Goal: Transaction & Acquisition: Purchase product/service

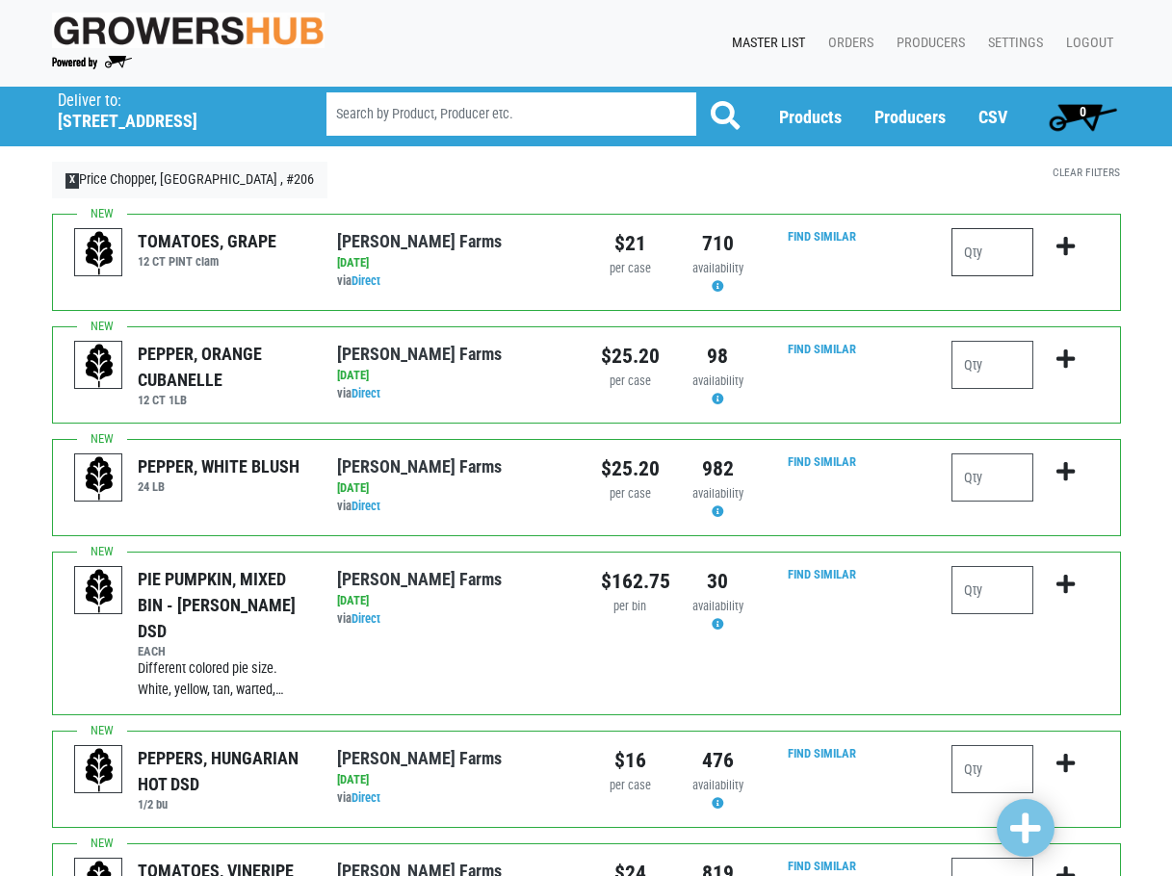
click at [990, 251] on input "number" at bounding box center [992, 252] width 82 height 48
type input "2"
click at [1062, 239] on icon "submit" at bounding box center [1065, 246] width 18 height 21
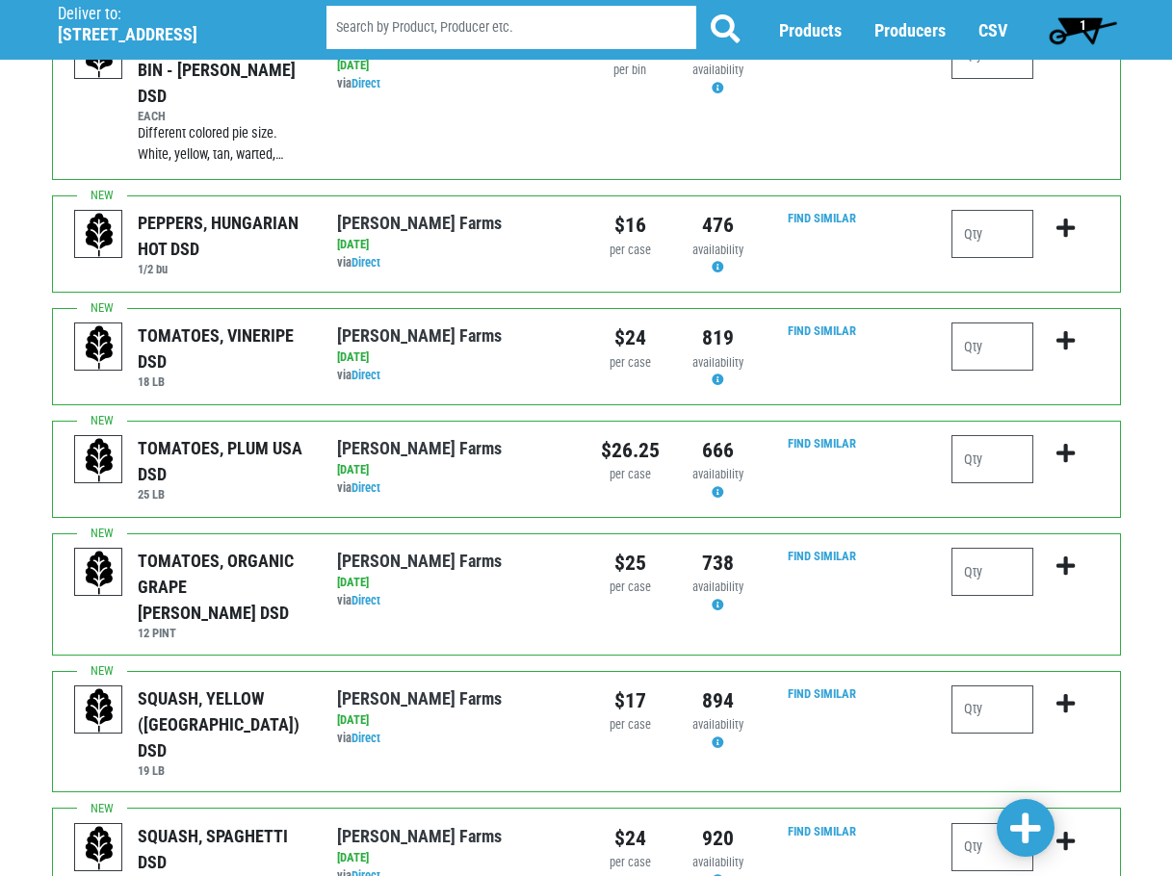
scroll to position [578, 0]
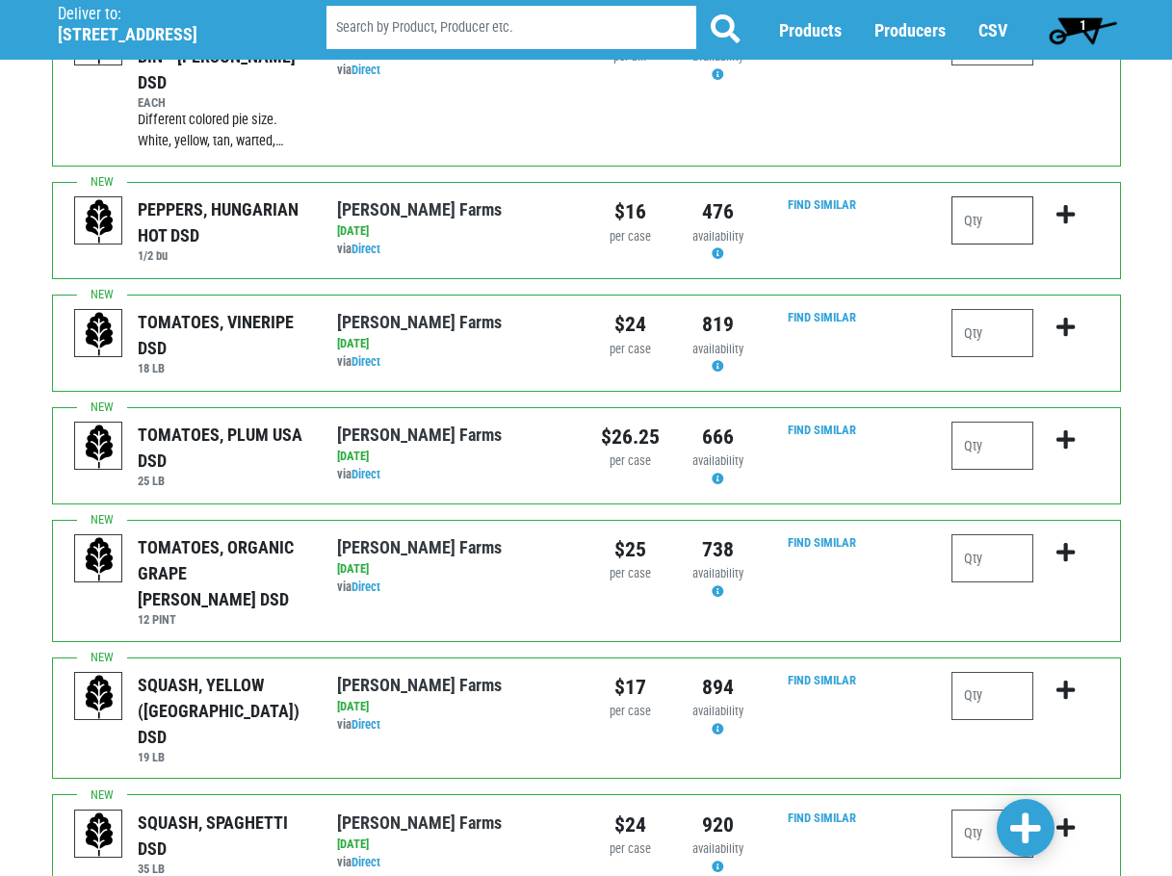
click at [987, 201] on input "number" at bounding box center [992, 220] width 82 height 48
type input "1"
click at [1053, 196] on button "submit" at bounding box center [1065, 226] width 45 height 61
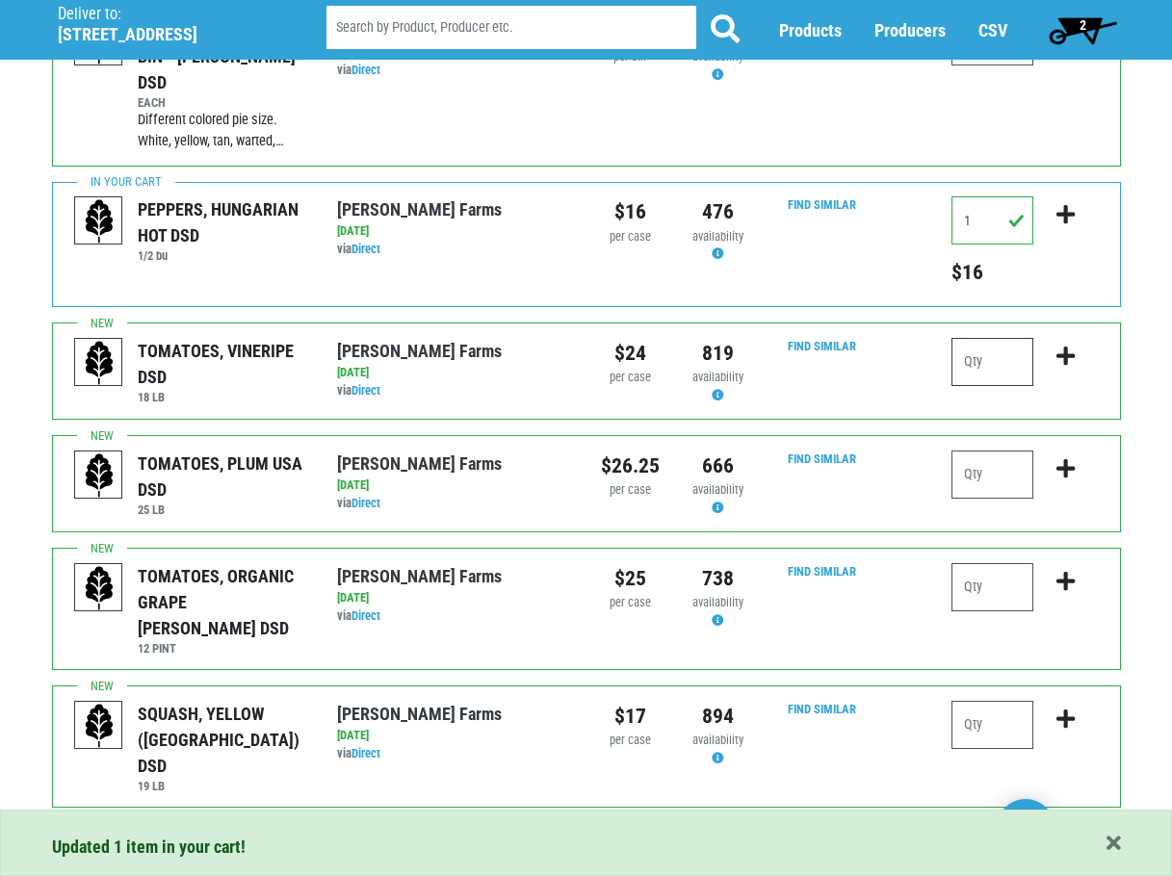
click at [1000, 338] on input "number" at bounding box center [992, 362] width 82 height 48
type input "1"
click at [1055, 338] on button "submit" at bounding box center [1065, 368] width 45 height 61
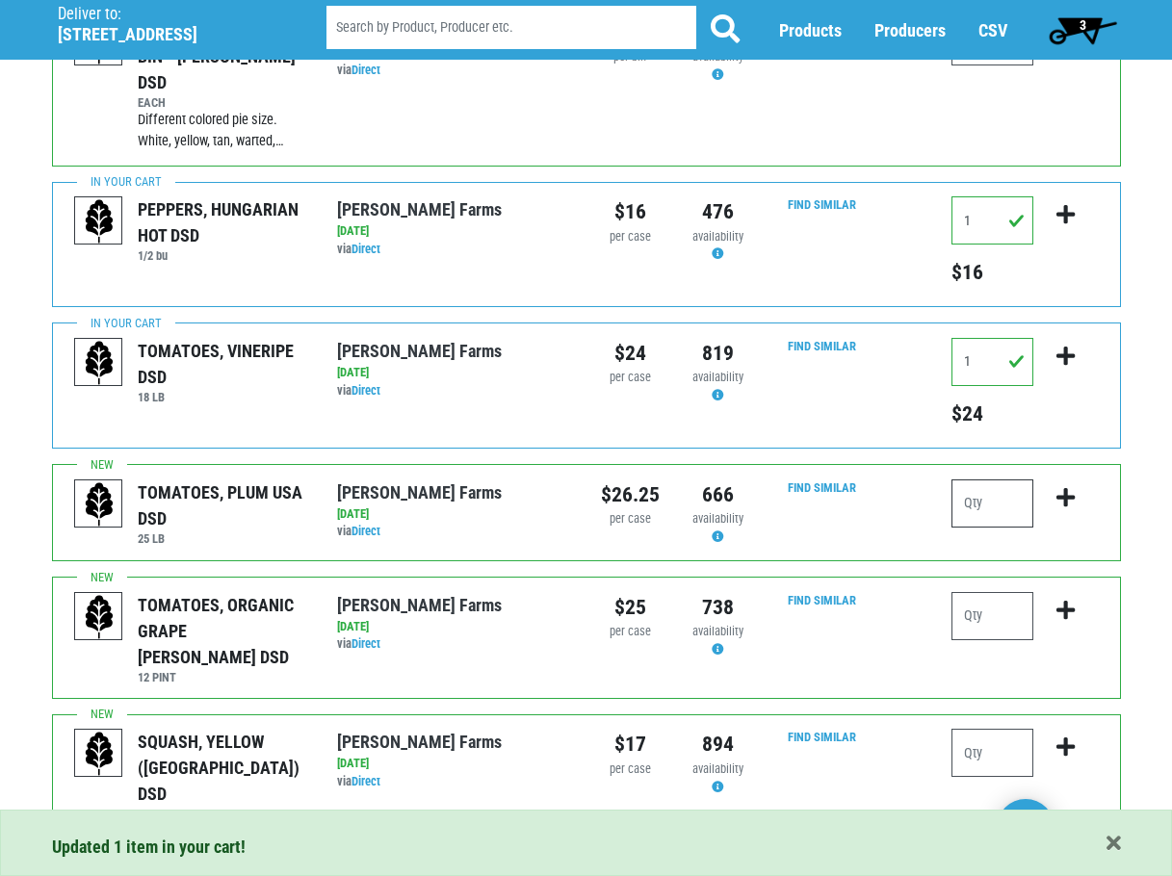
click at [999, 480] on input "number" at bounding box center [992, 504] width 82 height 48
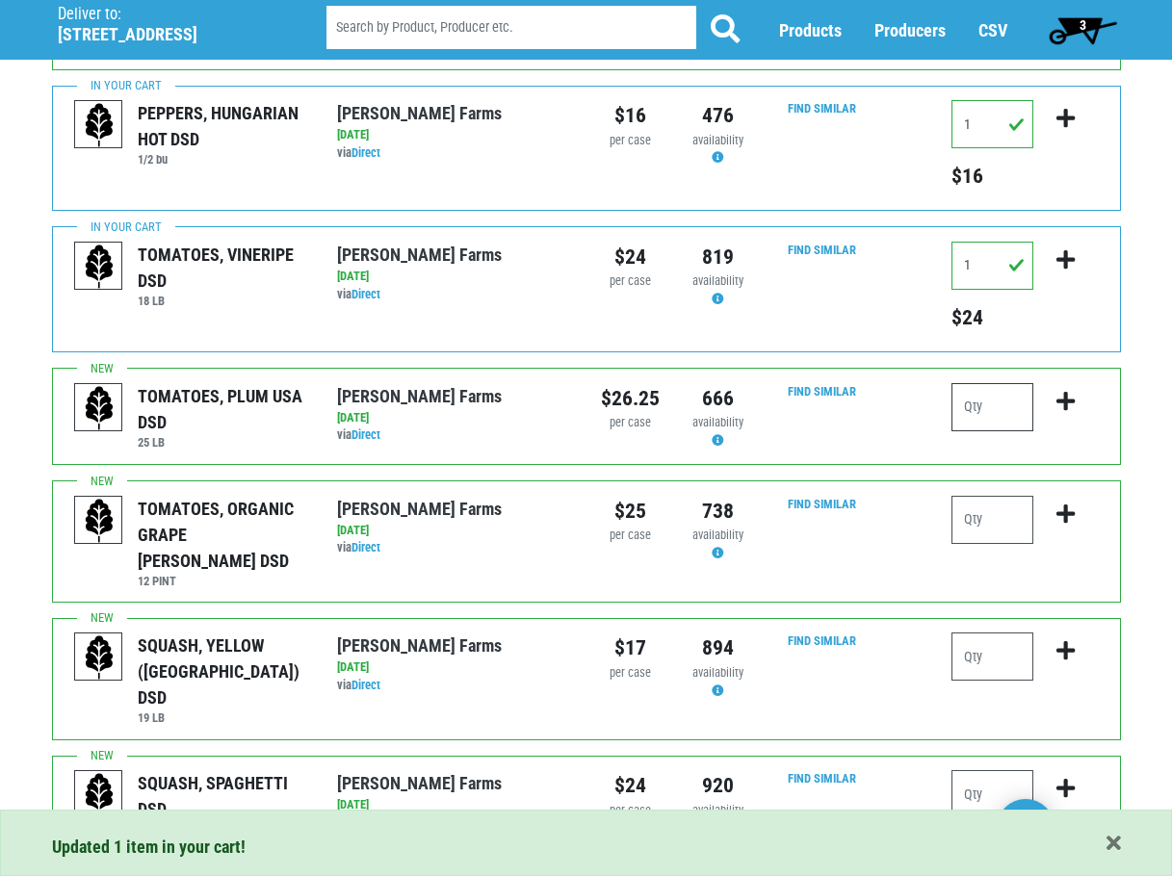
scroll to position [770, 0]
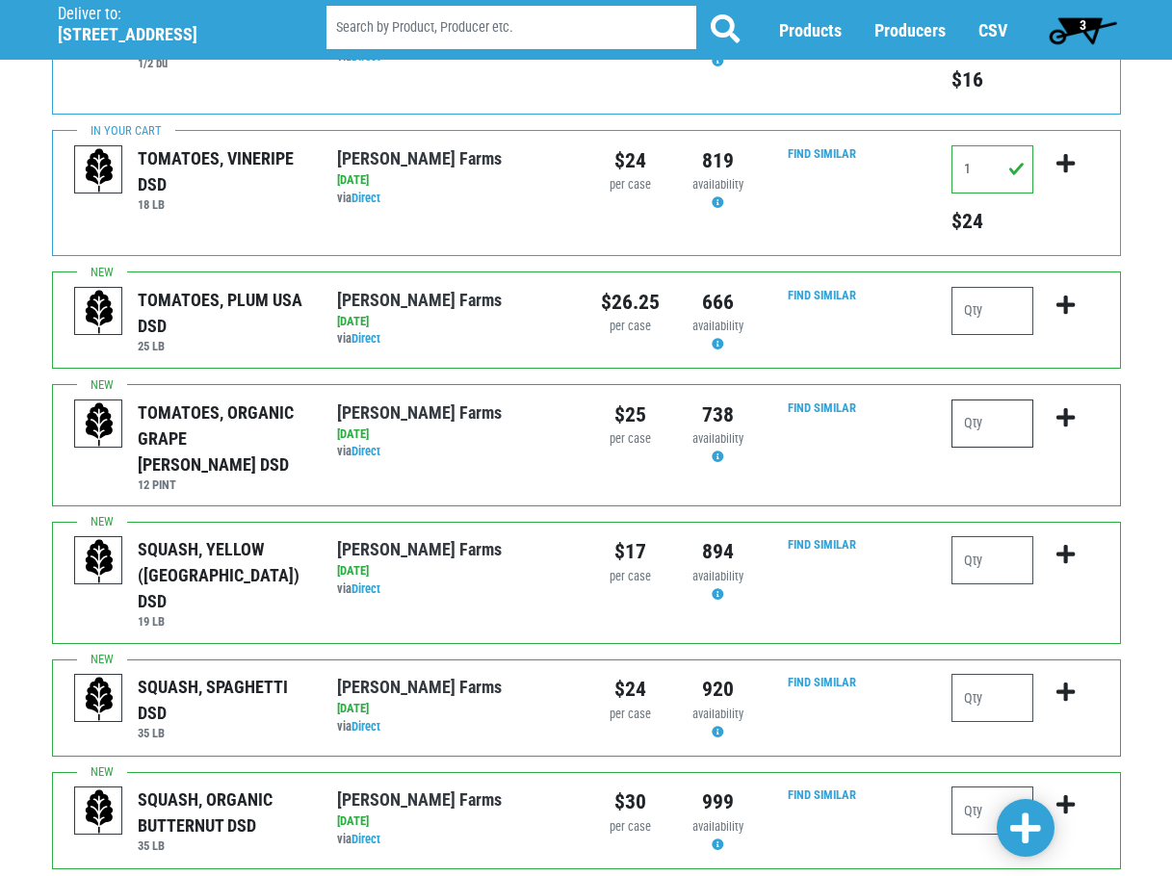
click at [989, 408] on input "number" at bounding box center [992, 424] width 82 height 48
type input "2"
click at [1068, 407] on icon "submit" at bounding box center [1065, 417] width 18 height 21
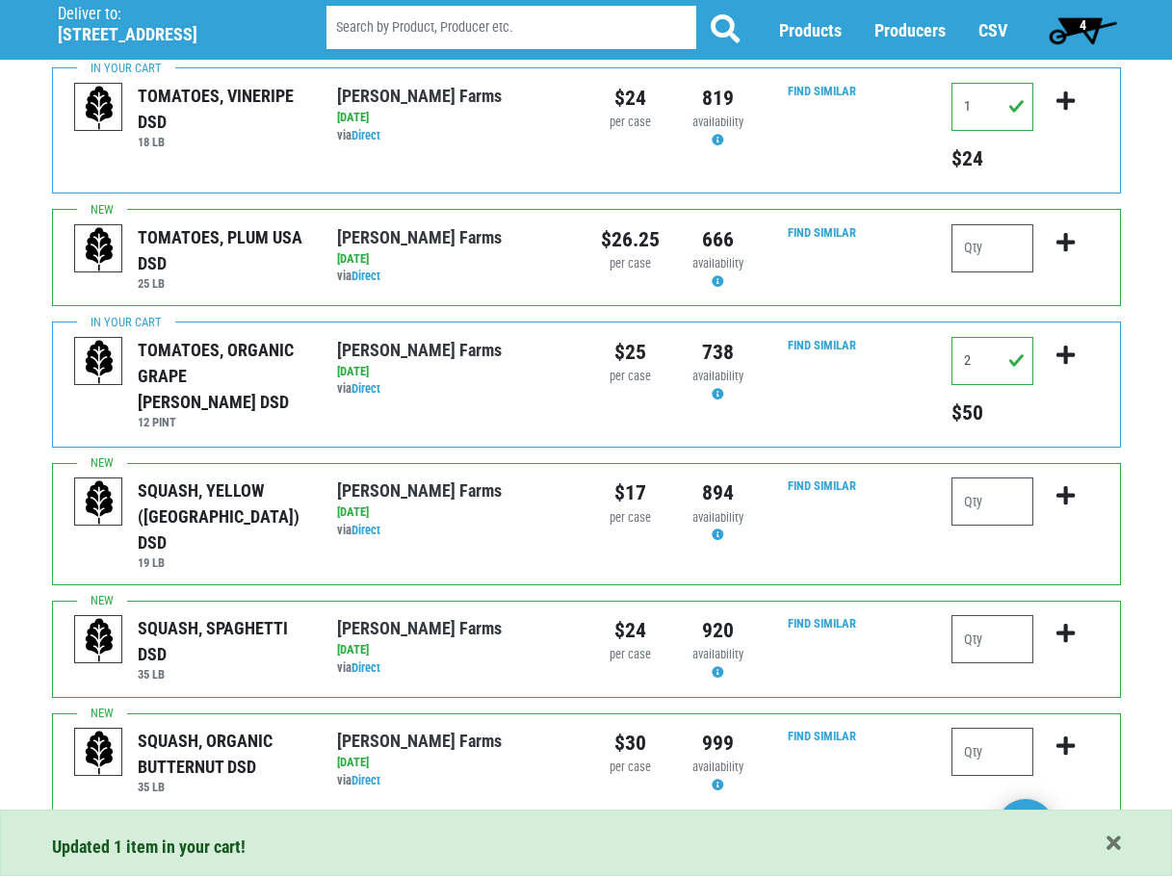
scroll to position [867, 0]
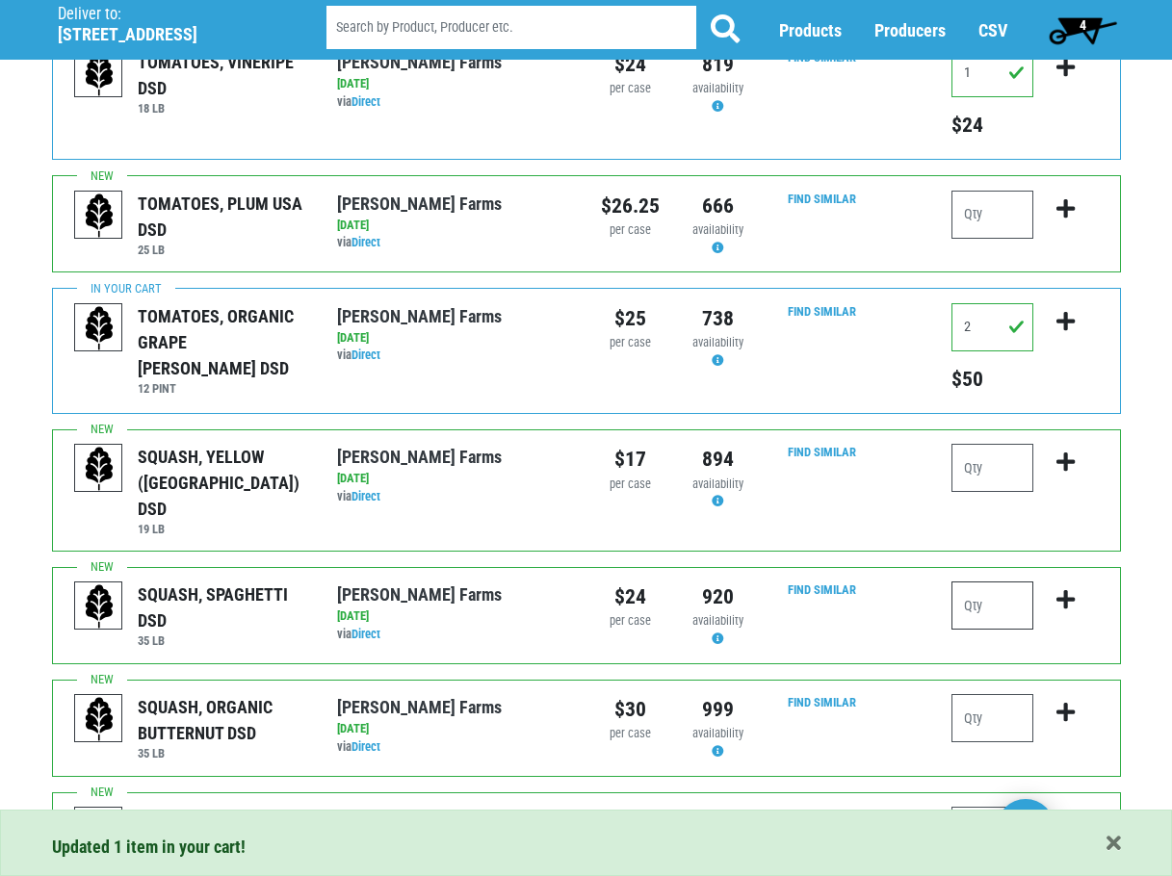
click at [1009, 582] on input "number" at bounding box center [992, 606] width 82 height 48
type input "1"
click at [1062, 589] on icon "submit" at bounding box center [1065, 599] width 18 height 21
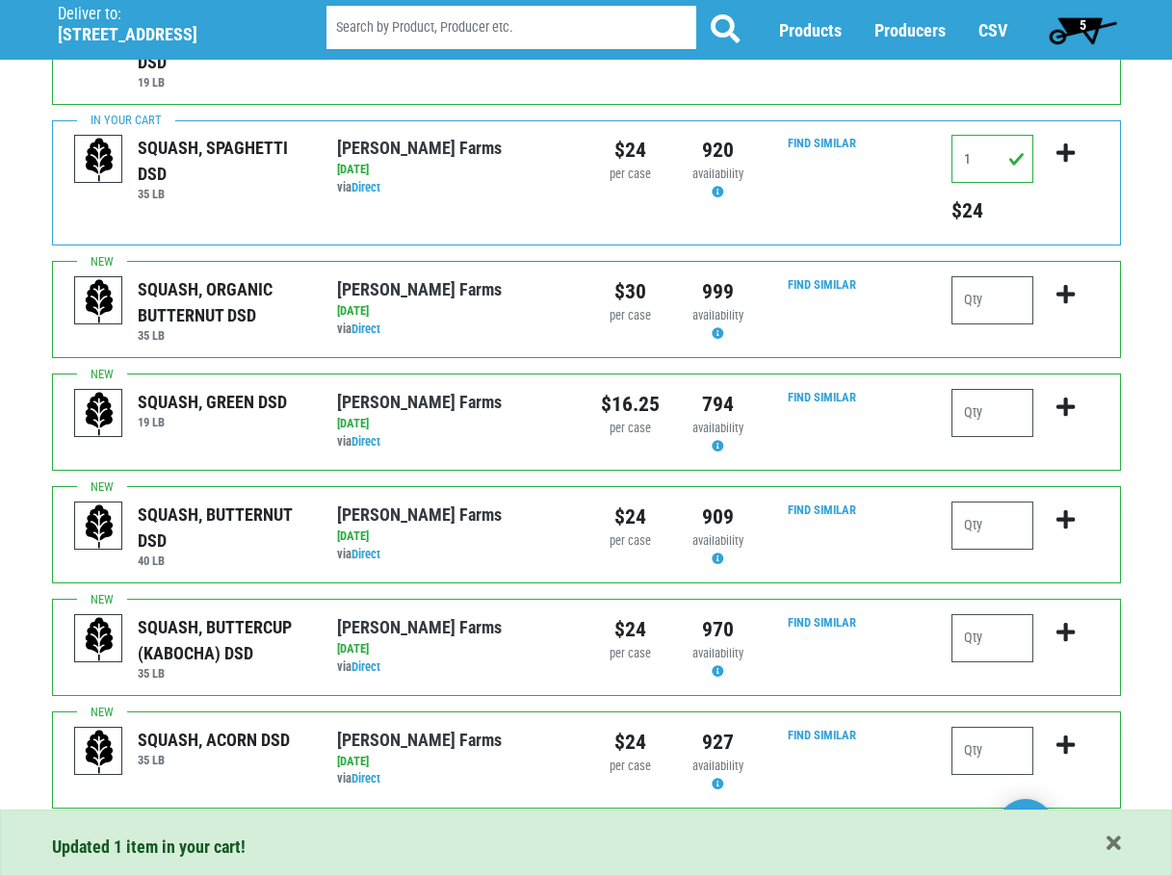
scroll to position [1348, 0]
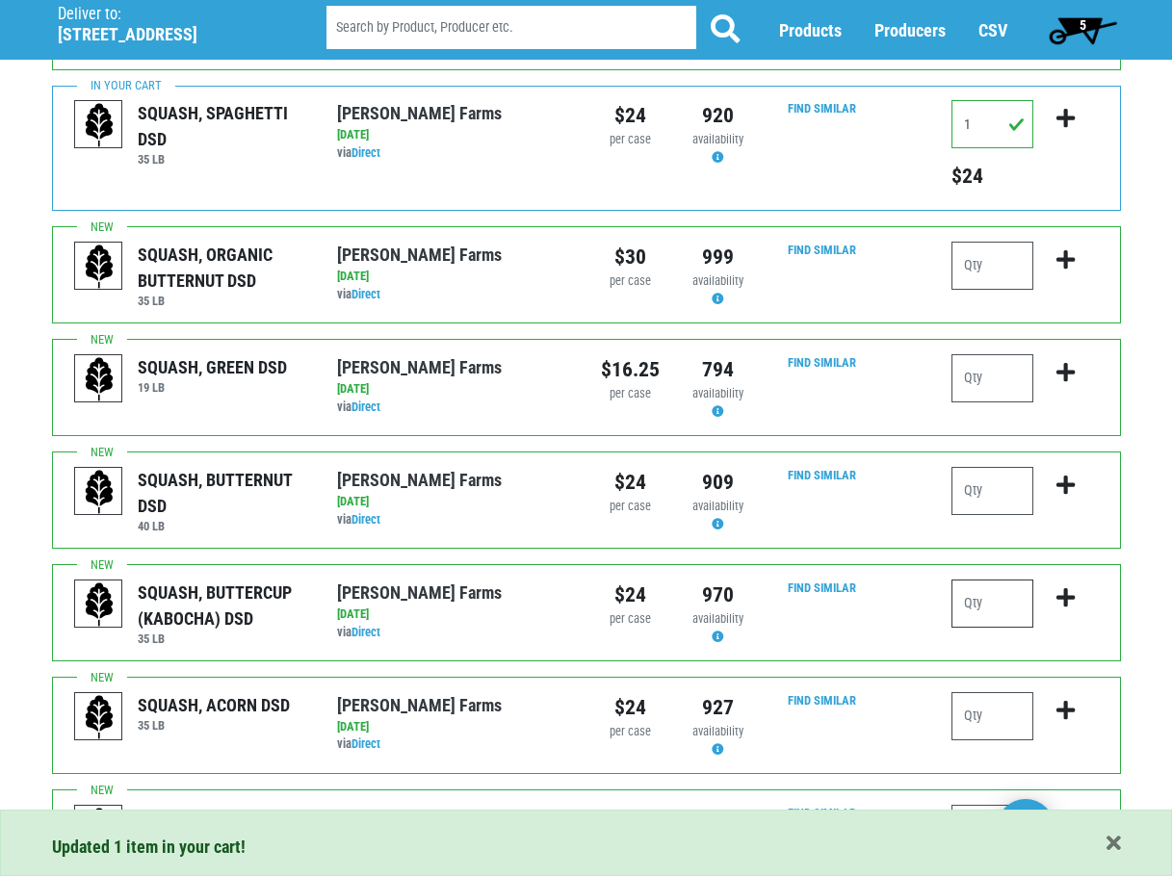
click at [996, 580] on input "number" at bounding box center [992, 604] width 82 height 48
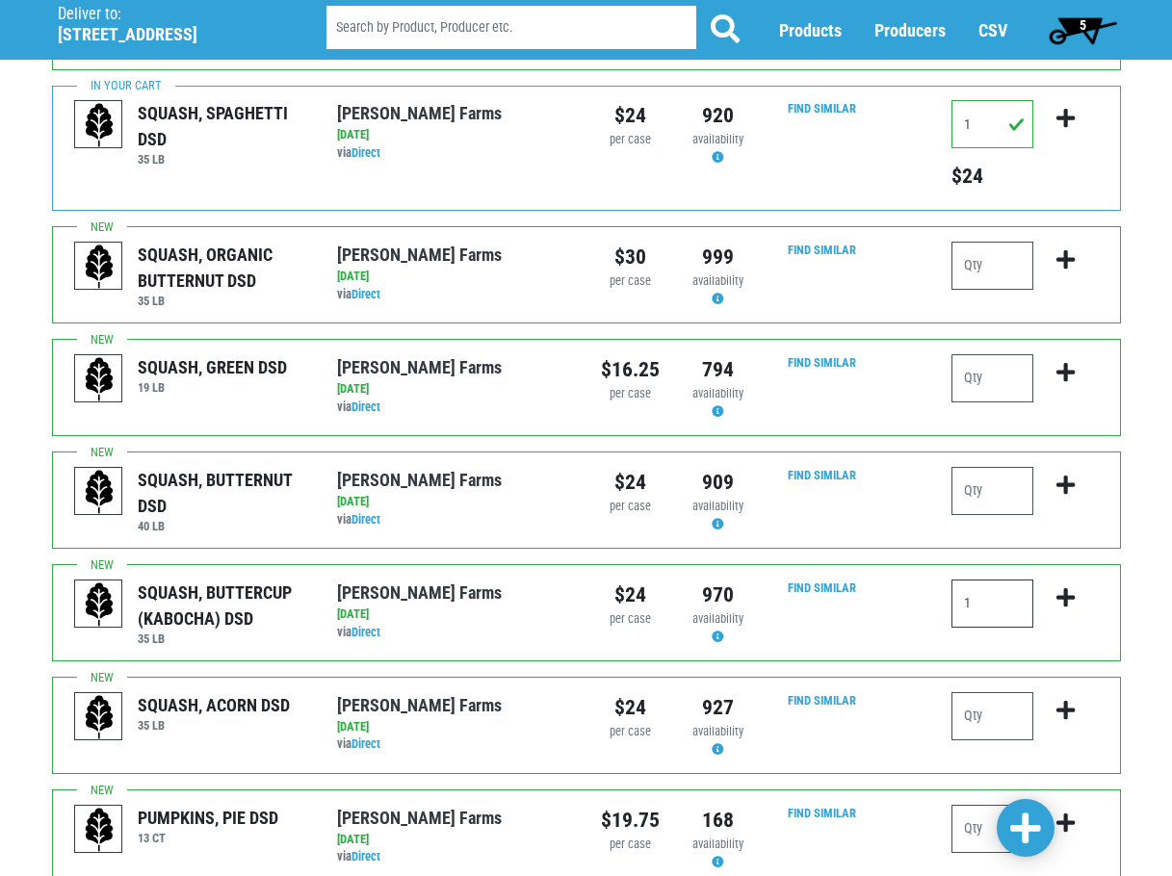
type input "1"
click at [1059, 580] on button "submit" at bounding box center [1065, 610] width 45 height 61
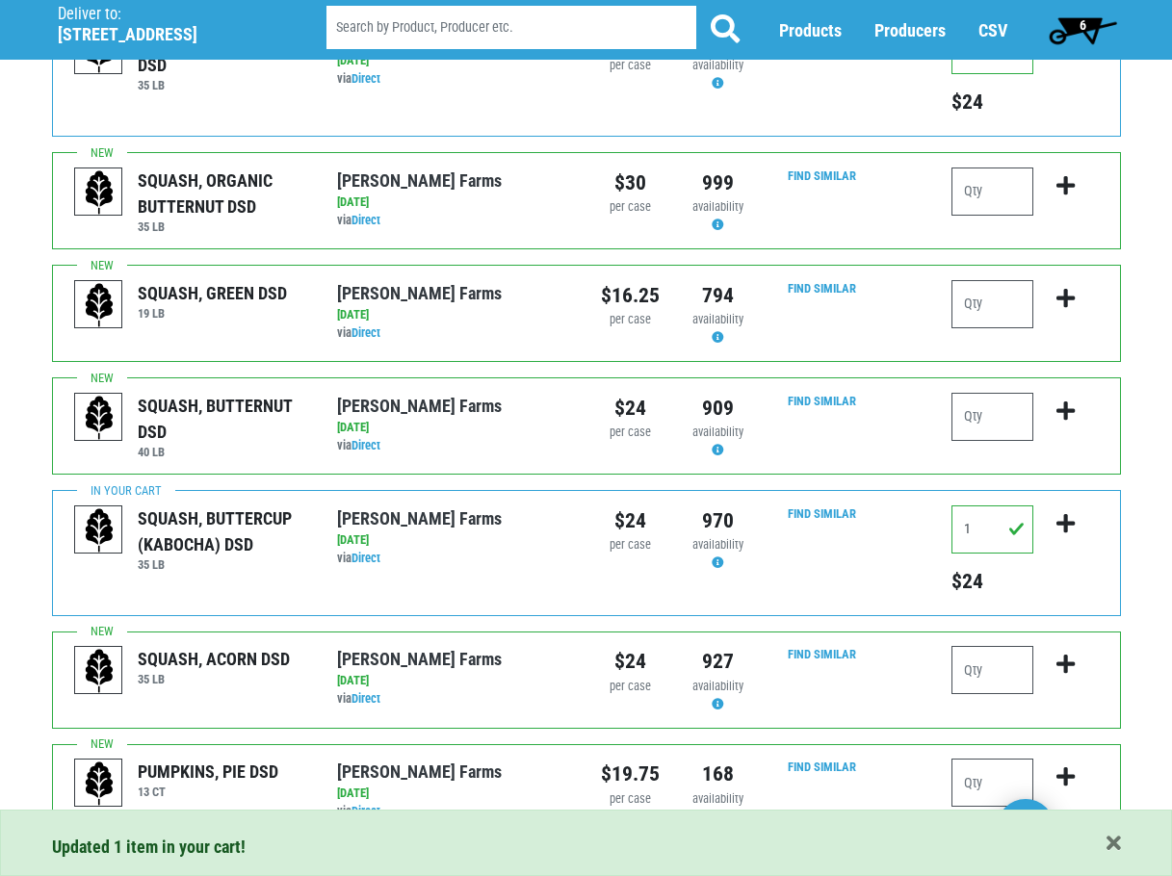
scroll to position [1444, 0]
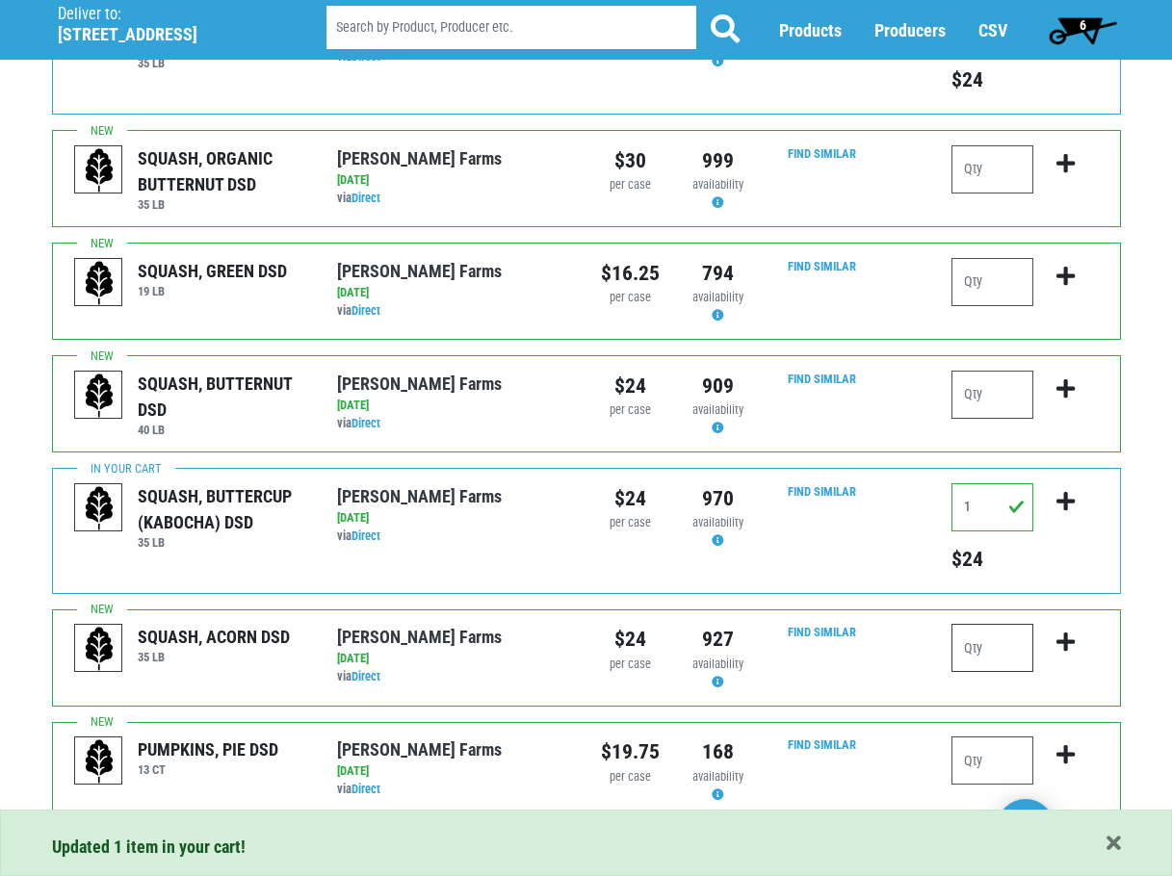
click at [1007, 624] on input "number" at bounding box center [992, 648] width 82 height 48
type input "1"
click at [1065, 632] on icon "submit" at bounding box center [1065, 642] width 18 height 21
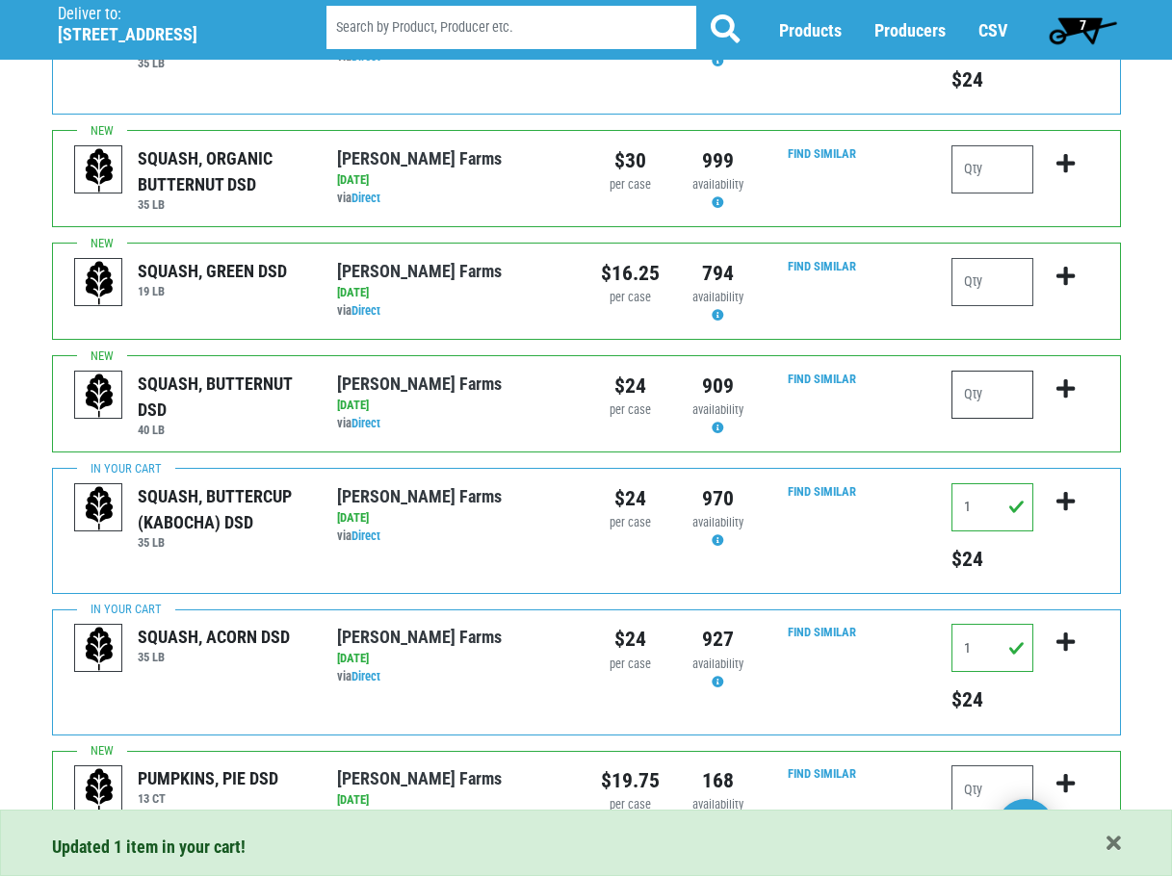
click at [1000, 371] on input "number" at bounding box center [992, 395] width 82 height 48
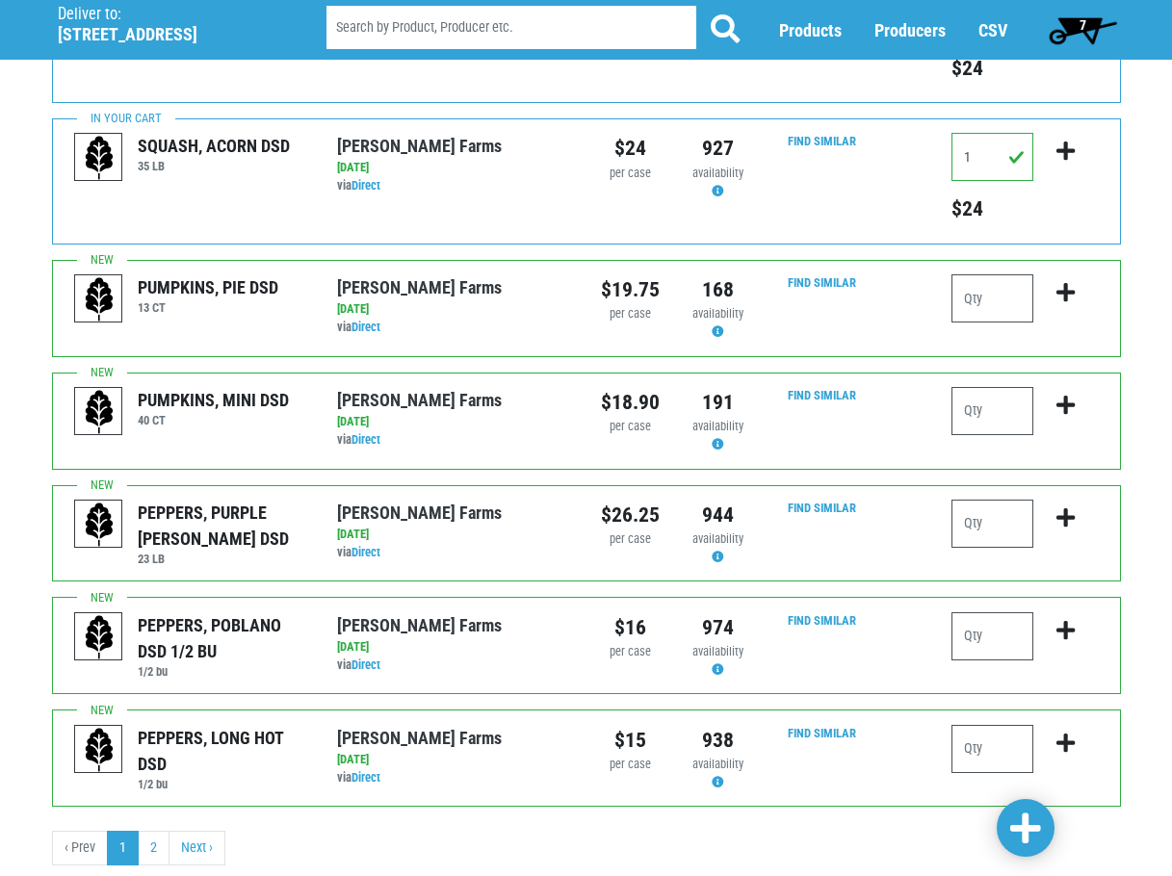
scroll to position [1937, 0]
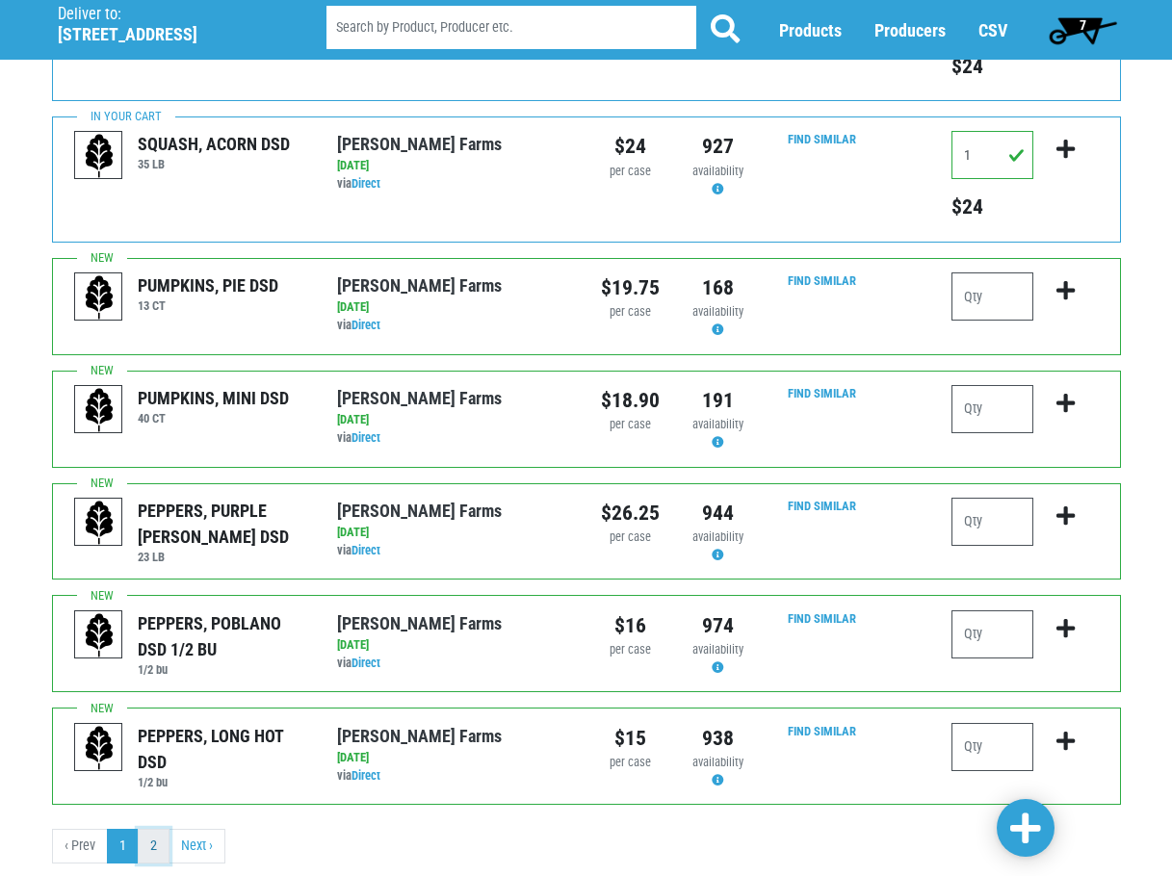
click at [161, 829] on link "2" at bounding box center [154, 846] width 32 height 35
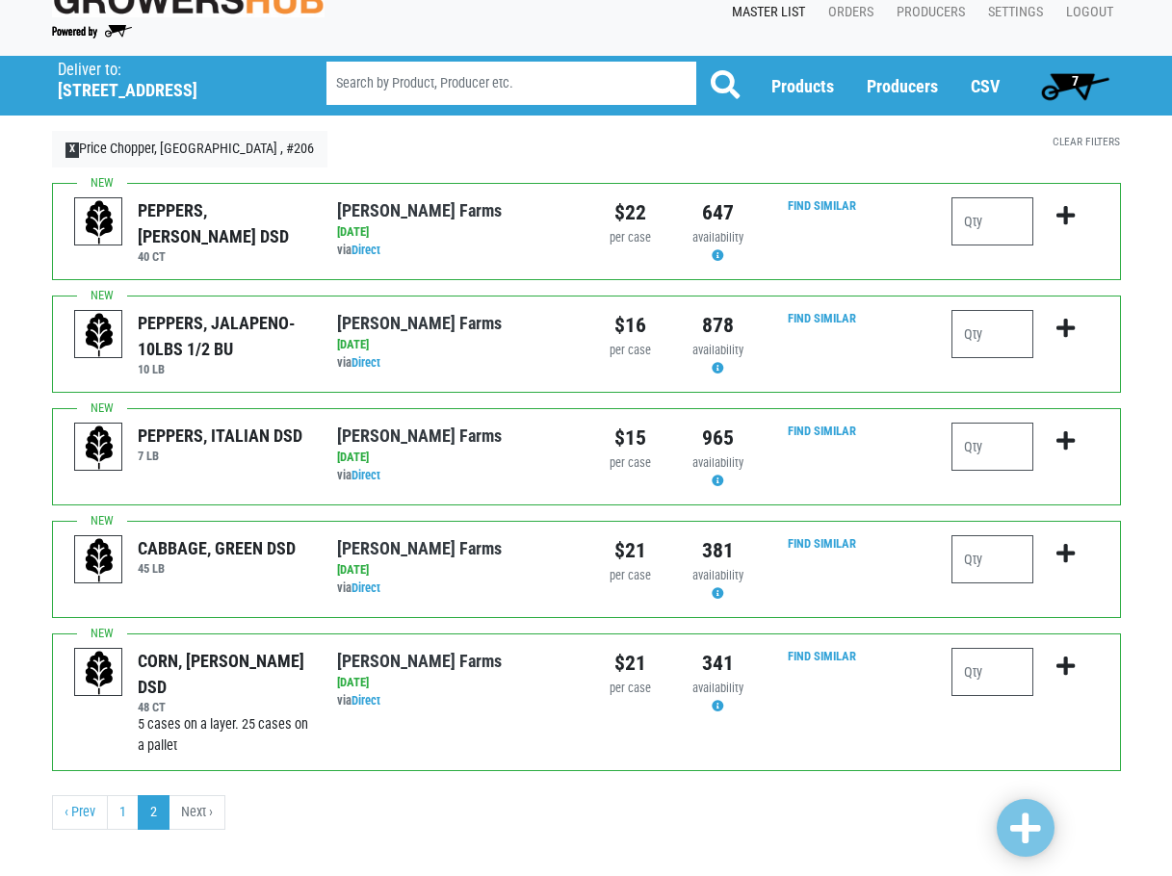
scroll to position [48, 0]
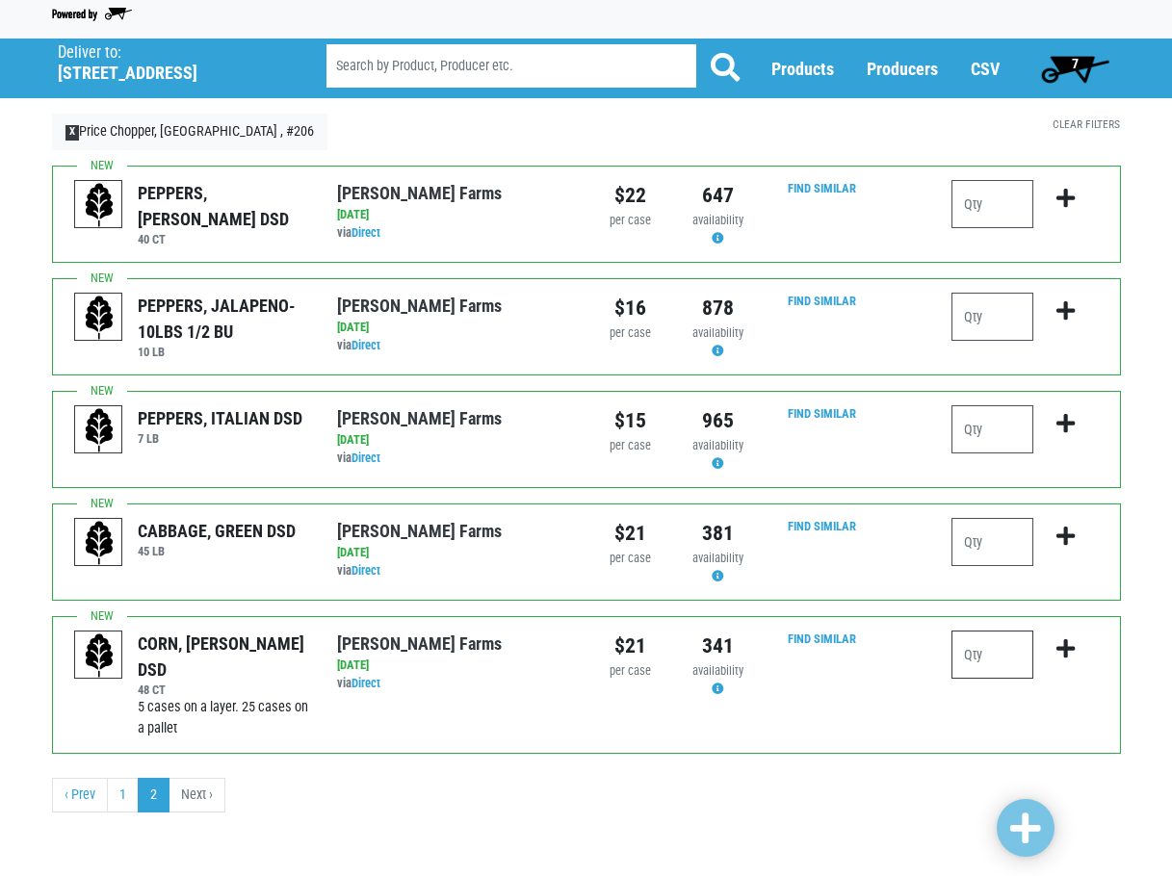
click at [1014, 653] on input "number" at bounding box center [992, 655] width 82 height 48
type input "6"
click at [1066, 655] on icon "submit" at bounding box center [1065, 648] width 18 height 21
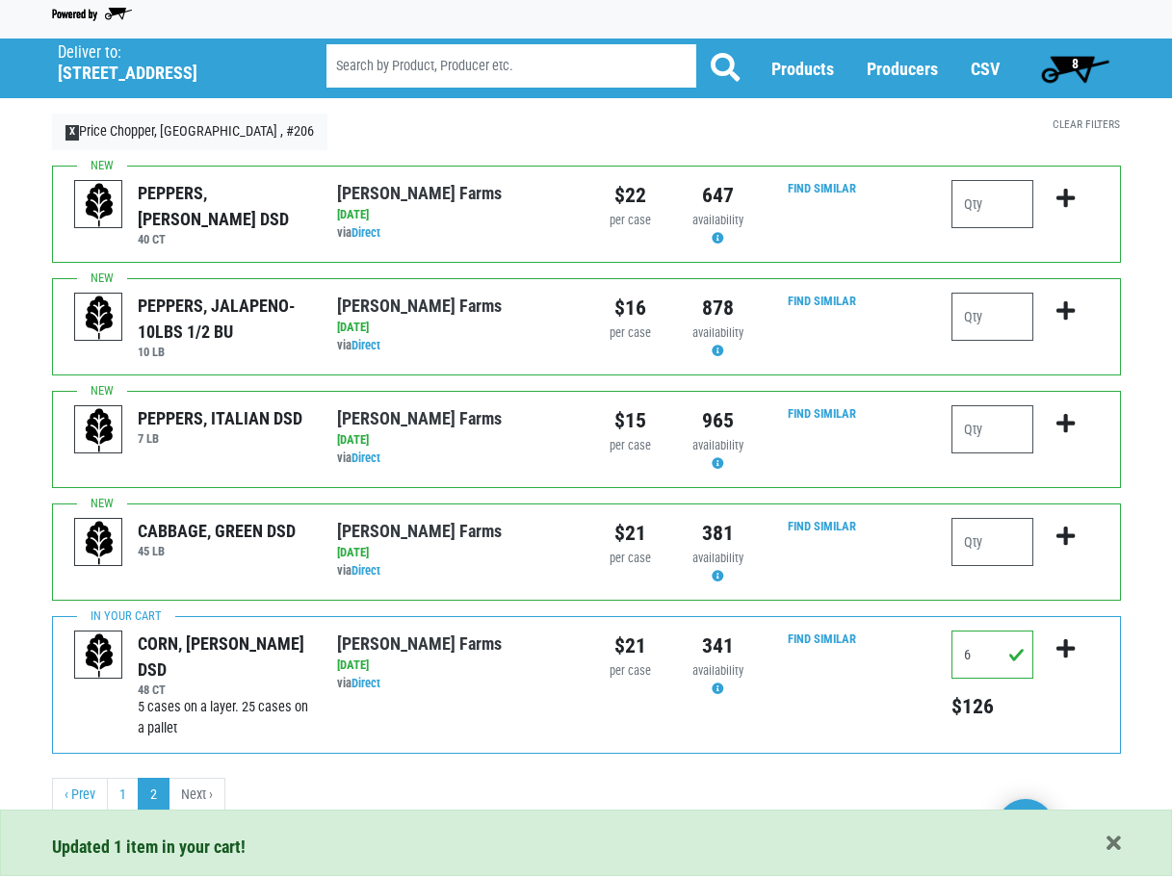
scroll to position [0, 0]
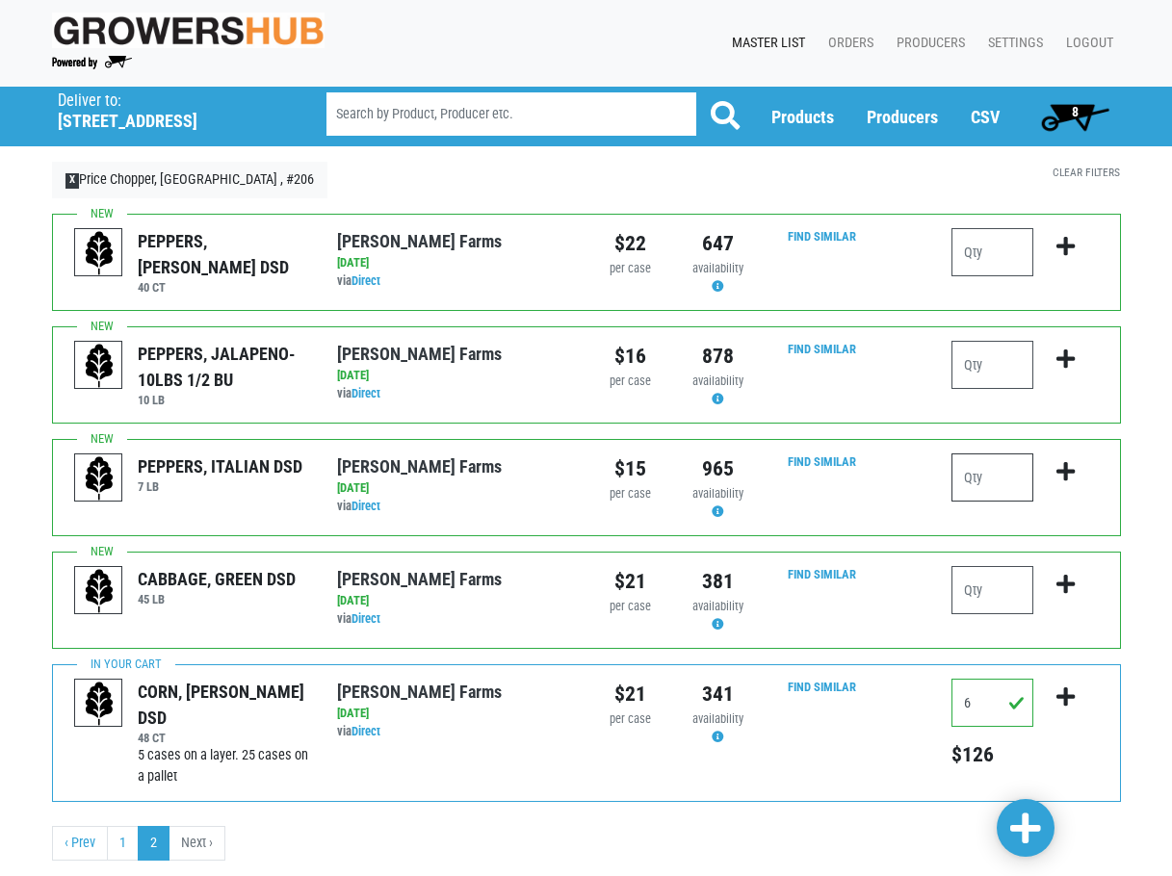
click at [990, 482] on input "number" at bounding box center [992, 478] width 82 height 48
type input "1"
click at [1062, 476] on icon "submit" at bounding box center [1065, 471] width 18 height 21
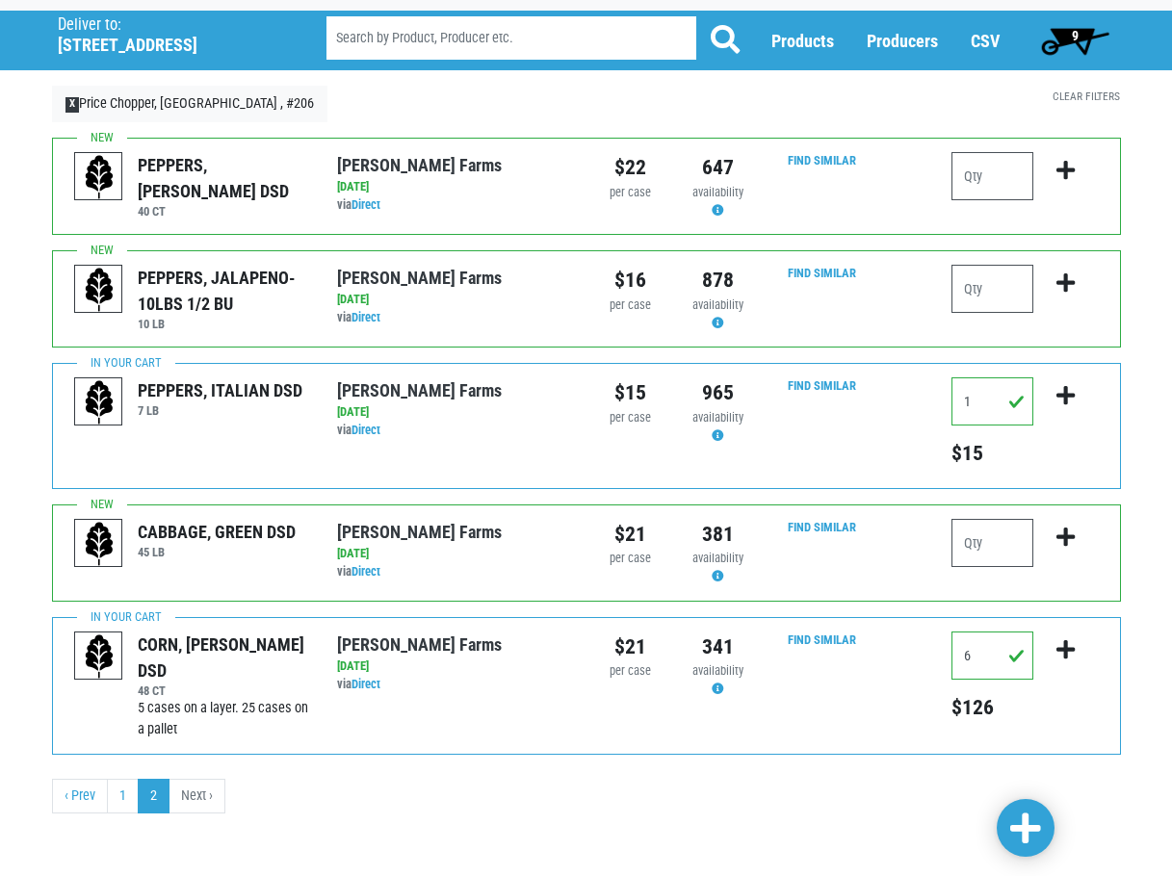
scroll to position [77, 0]
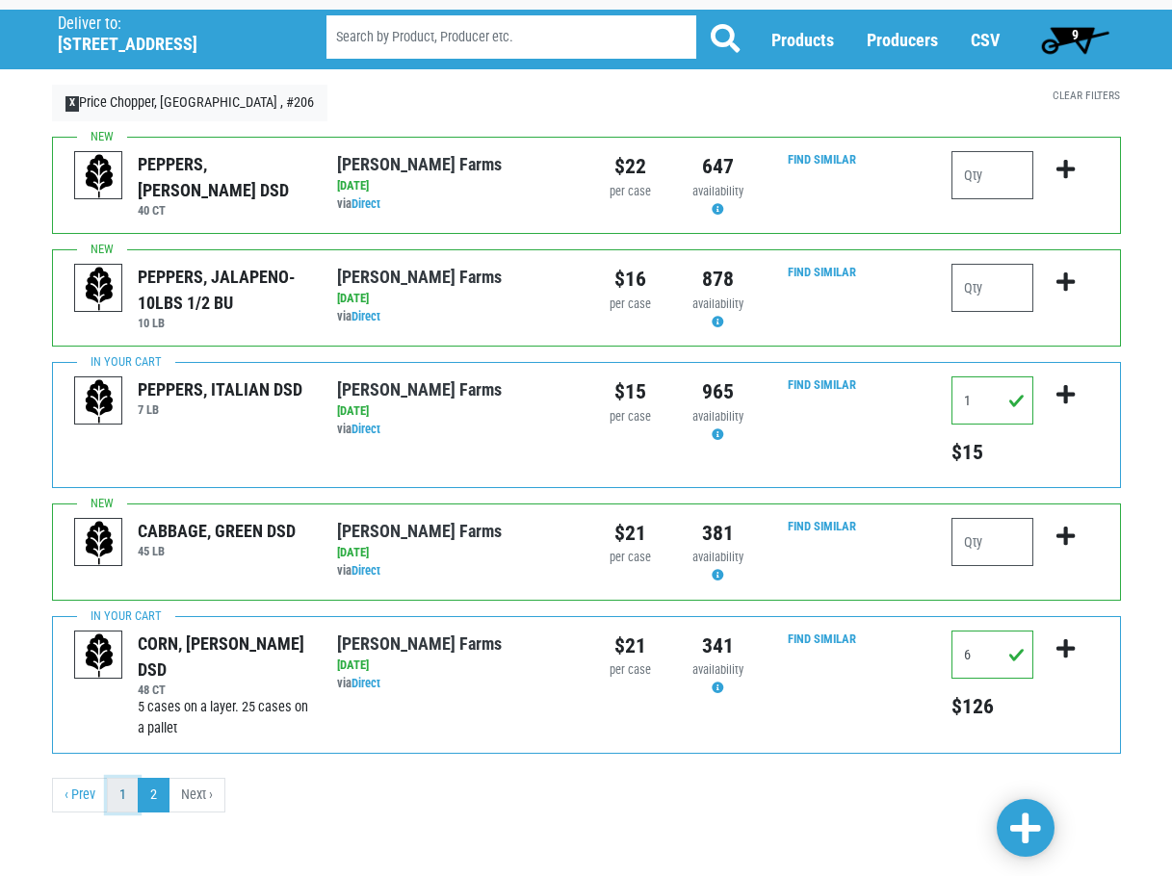
click at [117, 787] on link "1" at bounding box center [123, 795] width 32 height 35
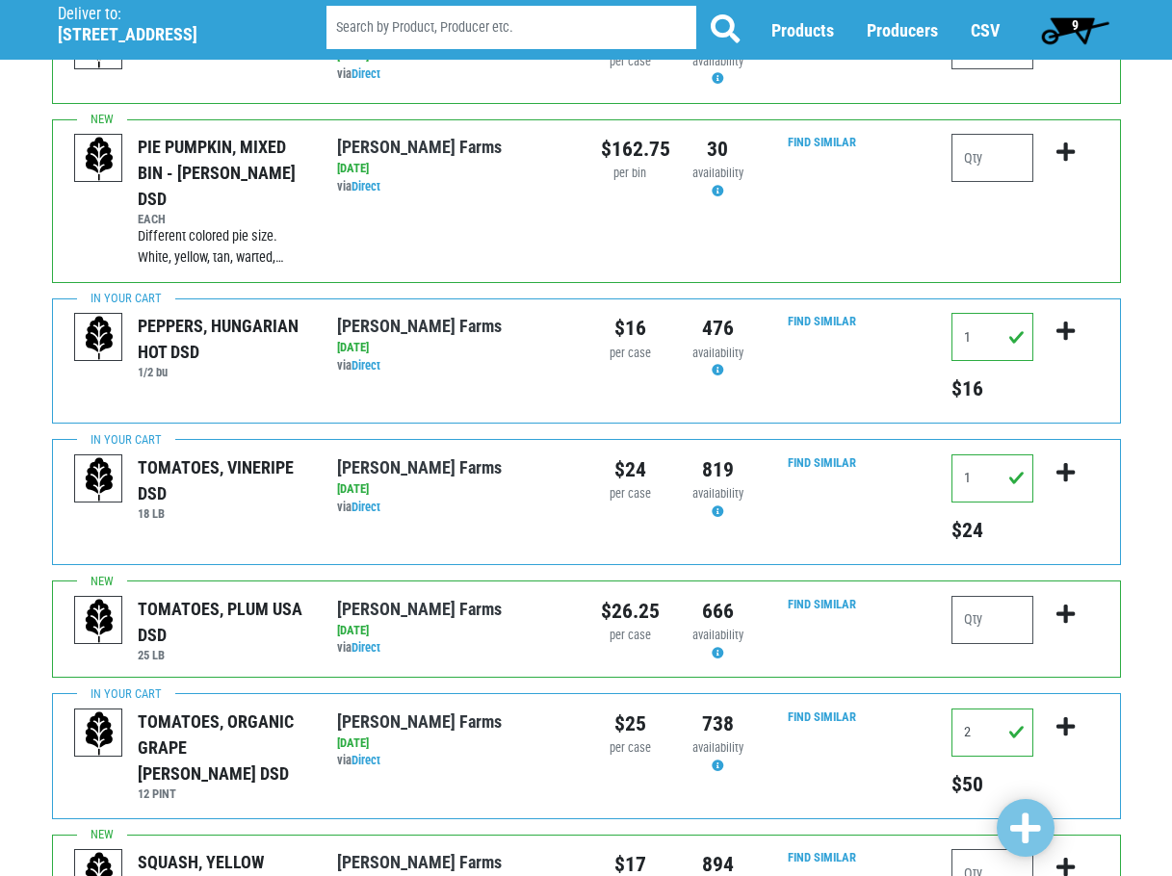
scroll to position [300, 0]
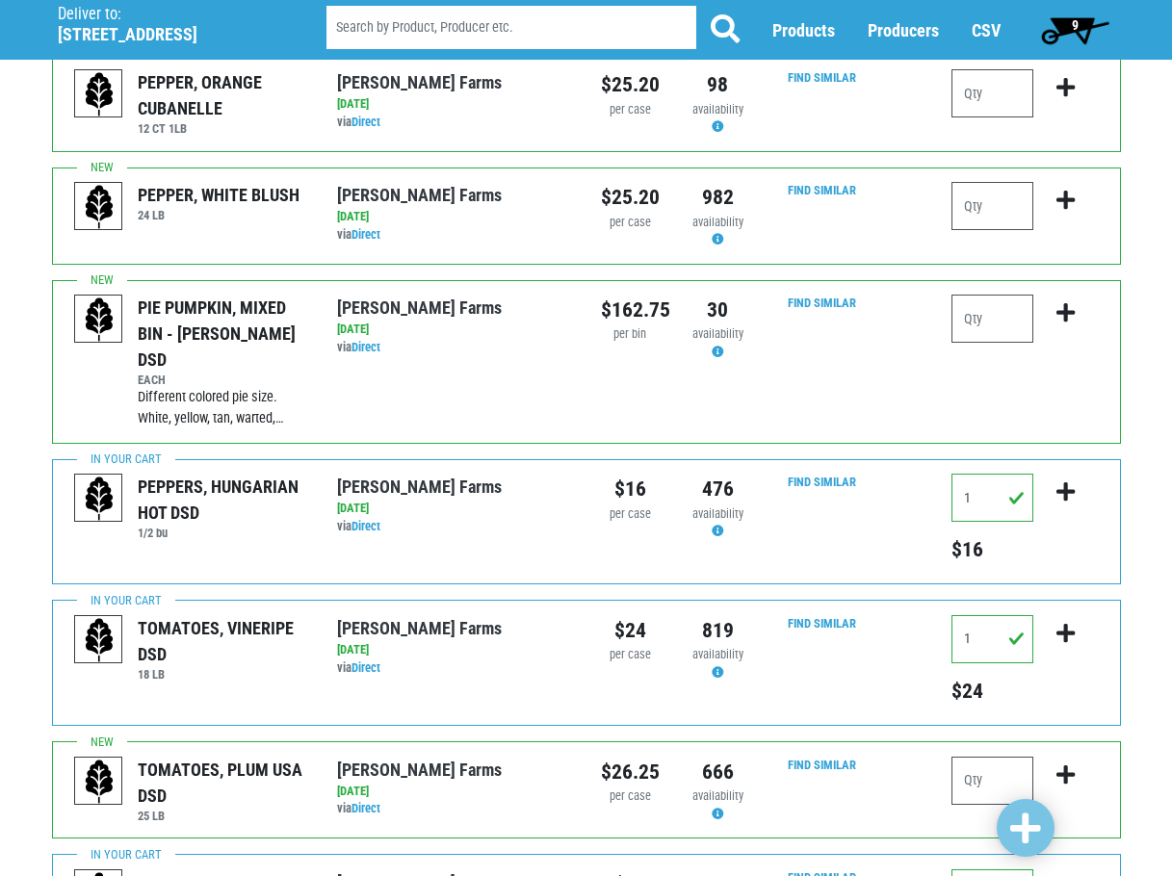
click at [1066, 41] on span "9" at bounding box center [1075, 30] width 86 height 39
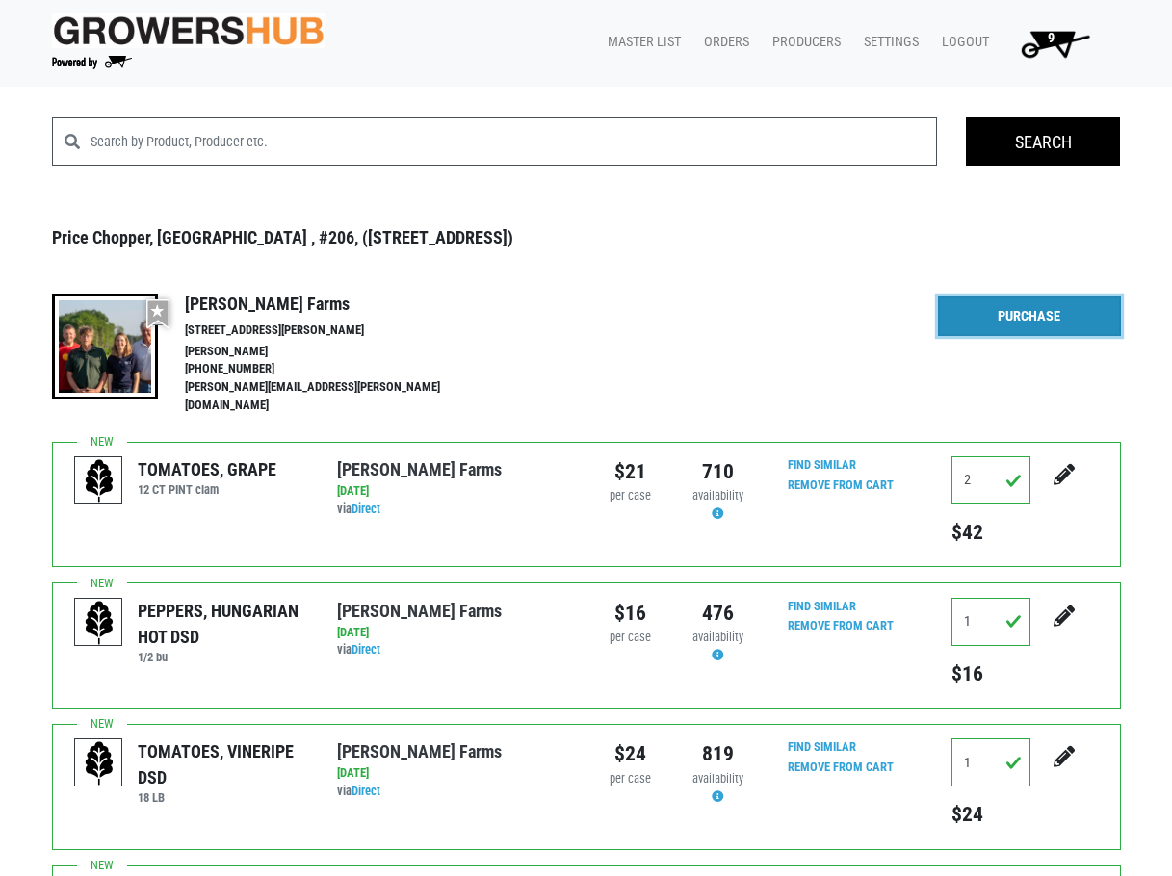
click at [1024, 316] on link "Purchase" at bounding box center [1029, 317] width 183 height 40
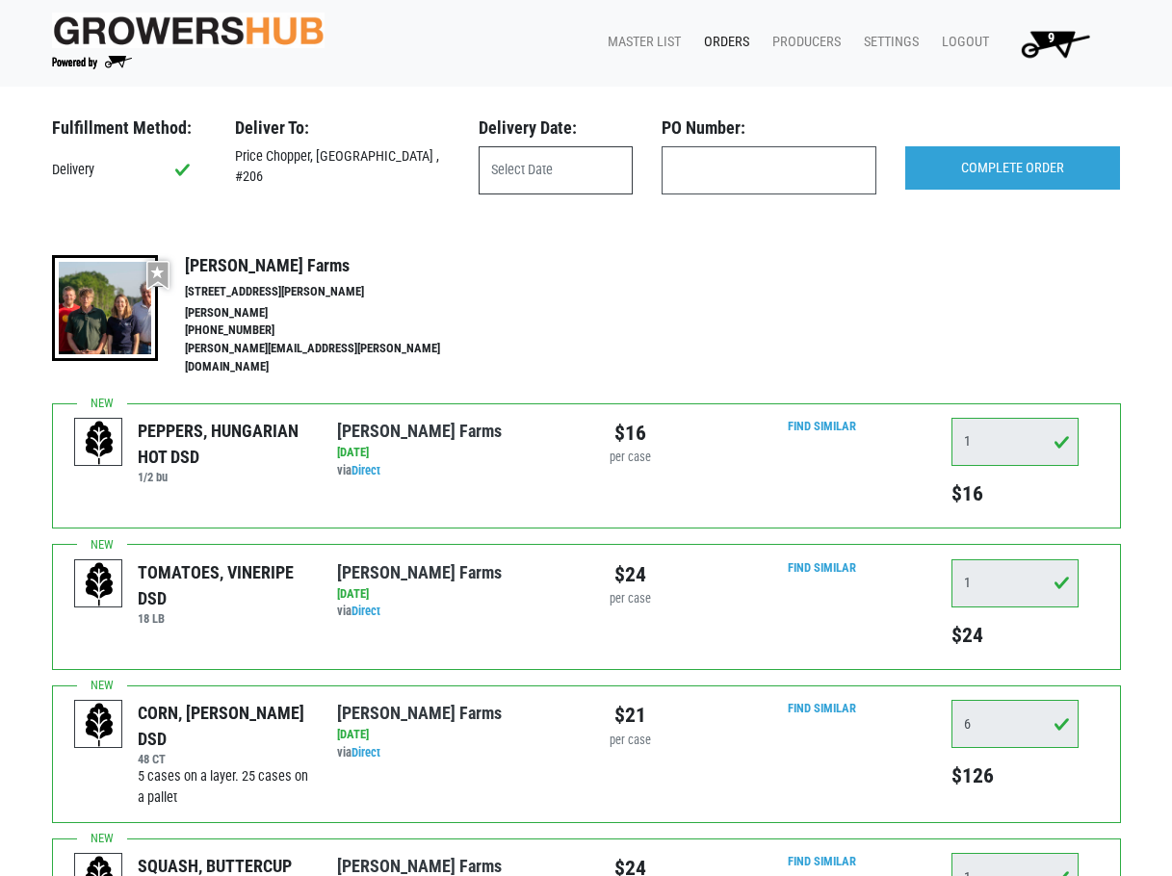
click at [601, 176] on input "text" at bounding box center [556, 170] width 154 height 48
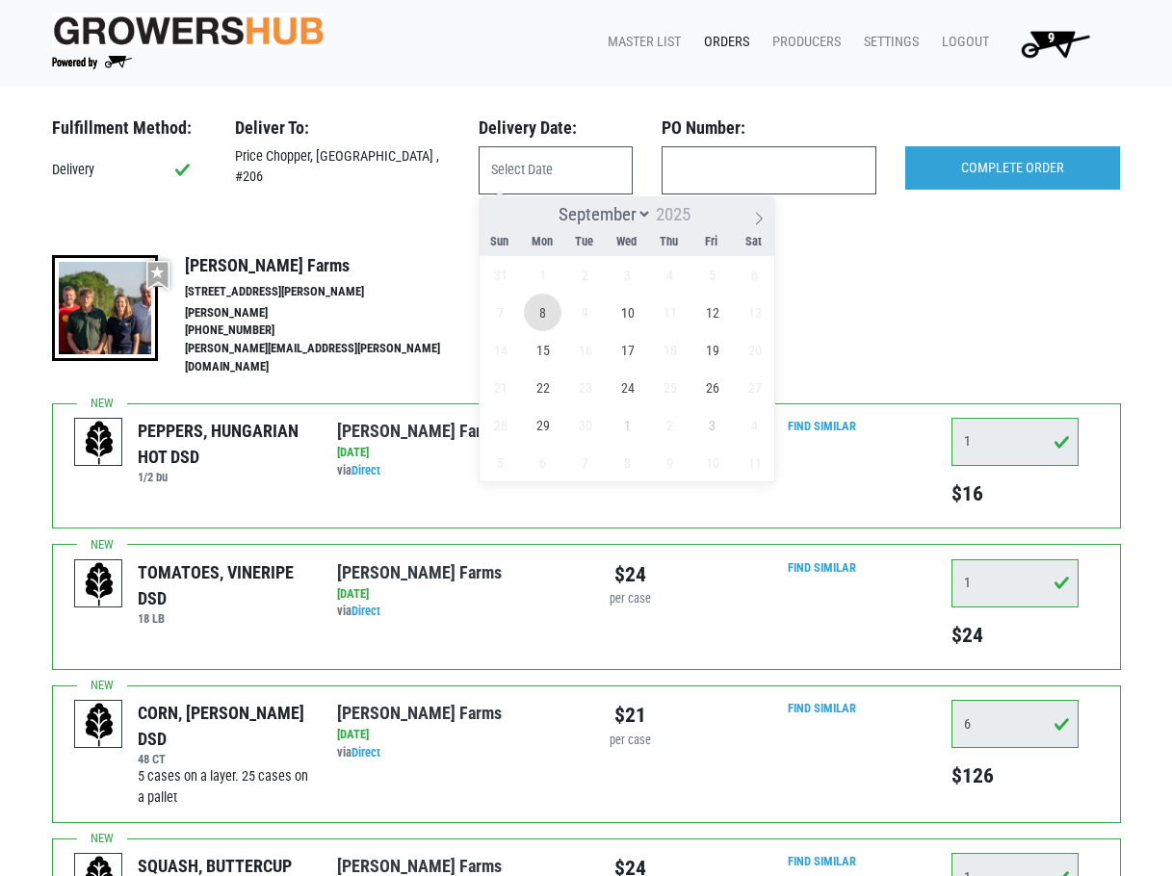
click at [540, 311] on span "8" at bounding box center [543, 313] width 38 height 38
type input "[DATE]"
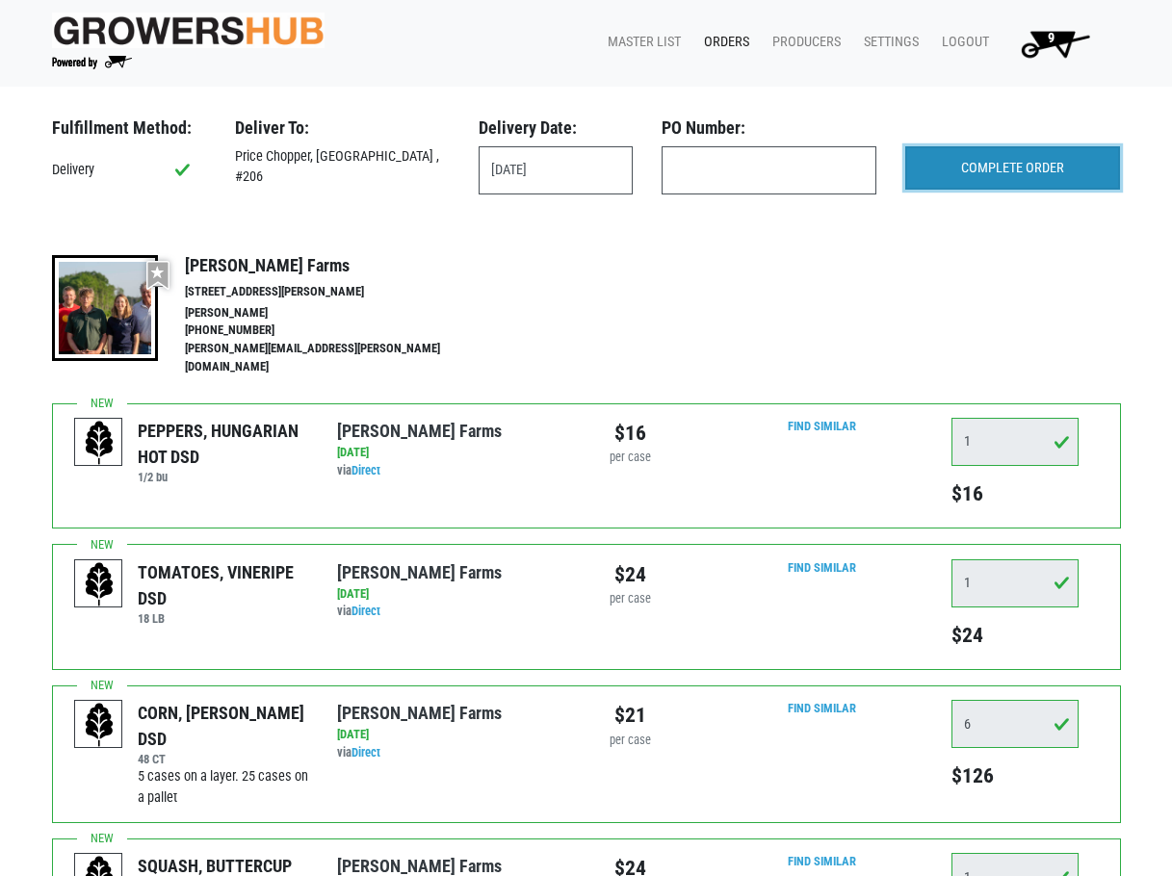
click at [953, 167] on input "COMPLETE ORDER" at bounding box center [1012, 168] width 215 height 44
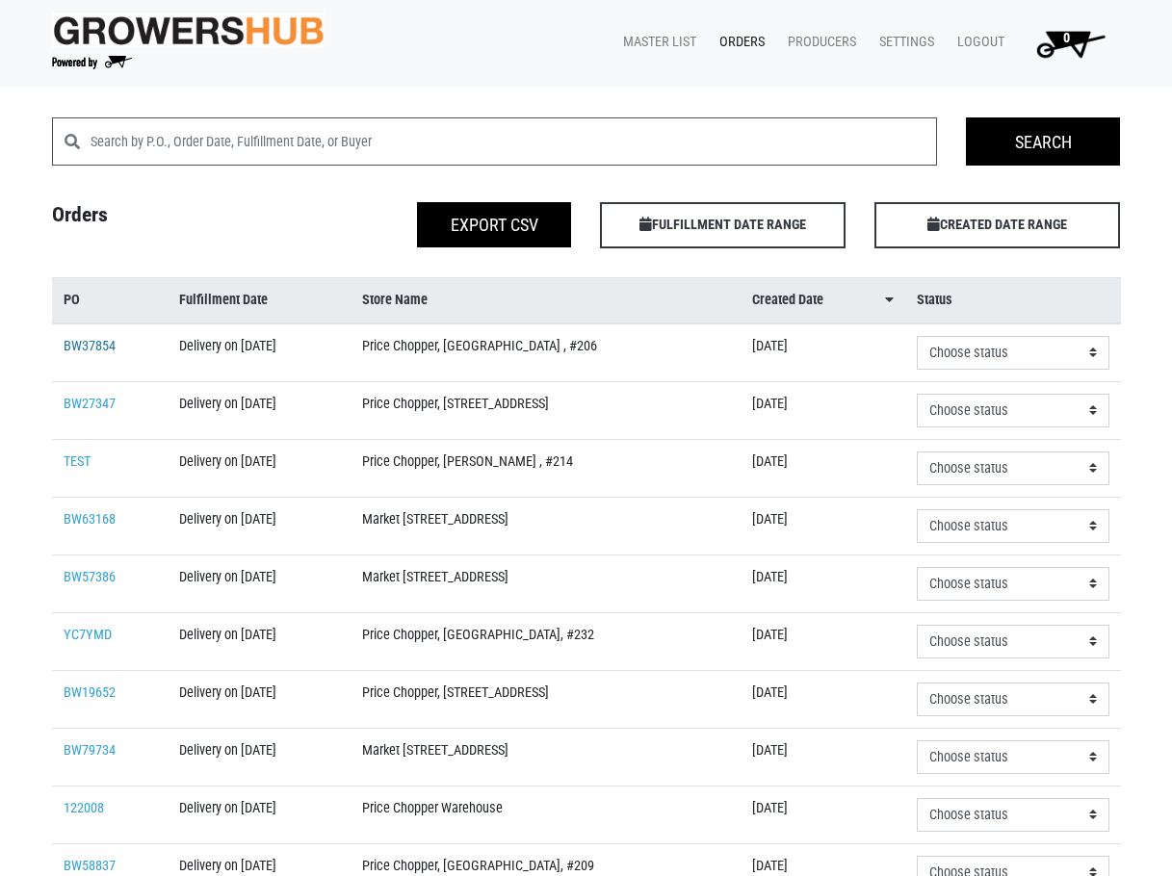
click at [102, 344] on link "BW37854" at bounding box center [90, 346] width 52 height 16
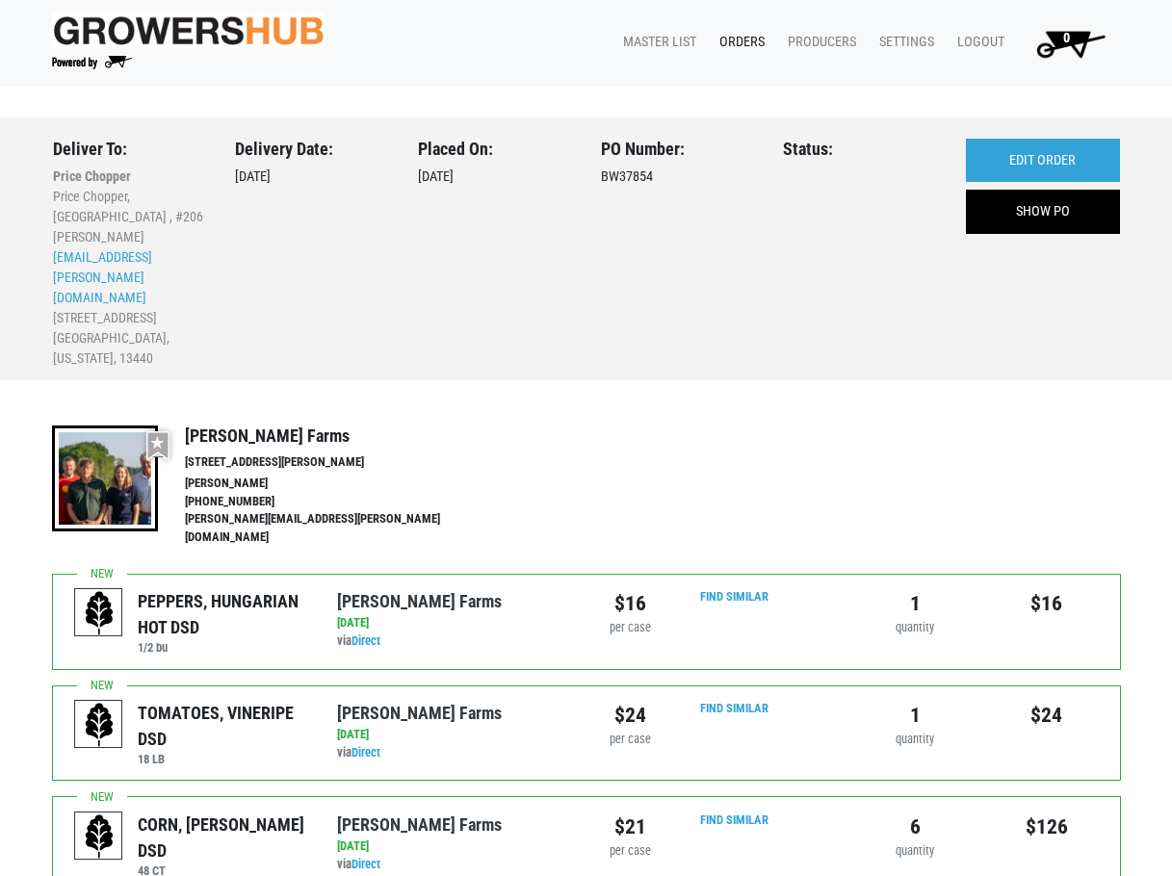
scroll to position [96, 0]
